Goal: Information Seeking & Learning: Find specific fact

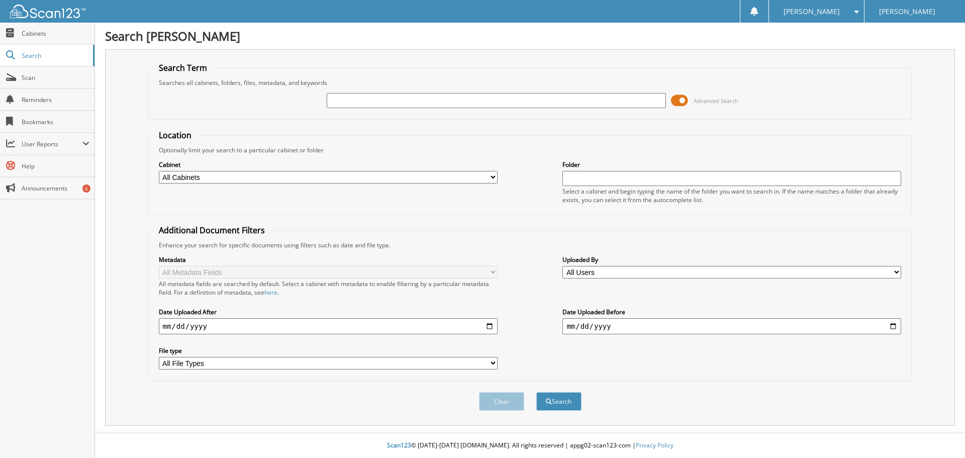
click at [384, 102] on input "text" at bounding box center [496, 100] width 339 height 15
type input "rice"
click at [536, 392] on button "Search" at bounding box center [558, 401] width 45 height 19
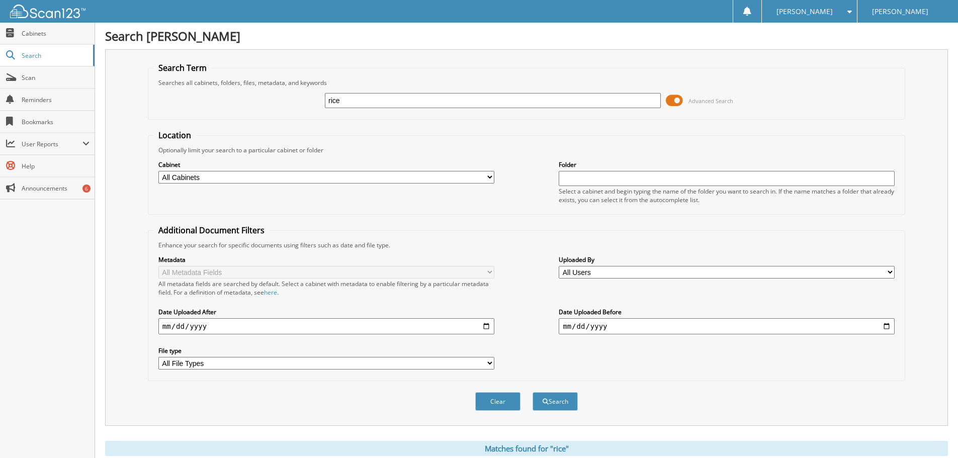
drag, startPoint x: 401, startPoint y: 99, endPoint x: 270, endPoint y: 92, distance: 132.0
click at [270, 92] on div "rice Advanced Search" at bounding box center [526, 100] width 746 height 27
type input "tom rice"
click at [532, 392] on button "Search" at bounding box center [554, 401] width 45 height 19
